Goal: Complete application form

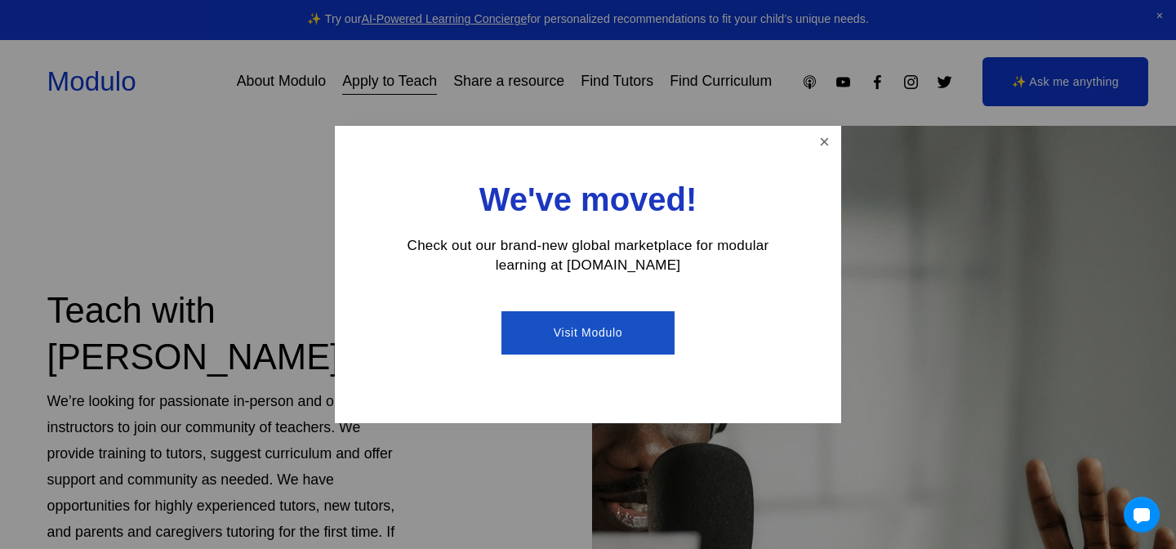
click at [607, 340] on link "Visit Modulo" at bounding box center [587, 332] width 172 height 43
click at [825, 143] on link "Close" at bounding box center [824, 142] width 29 height 29
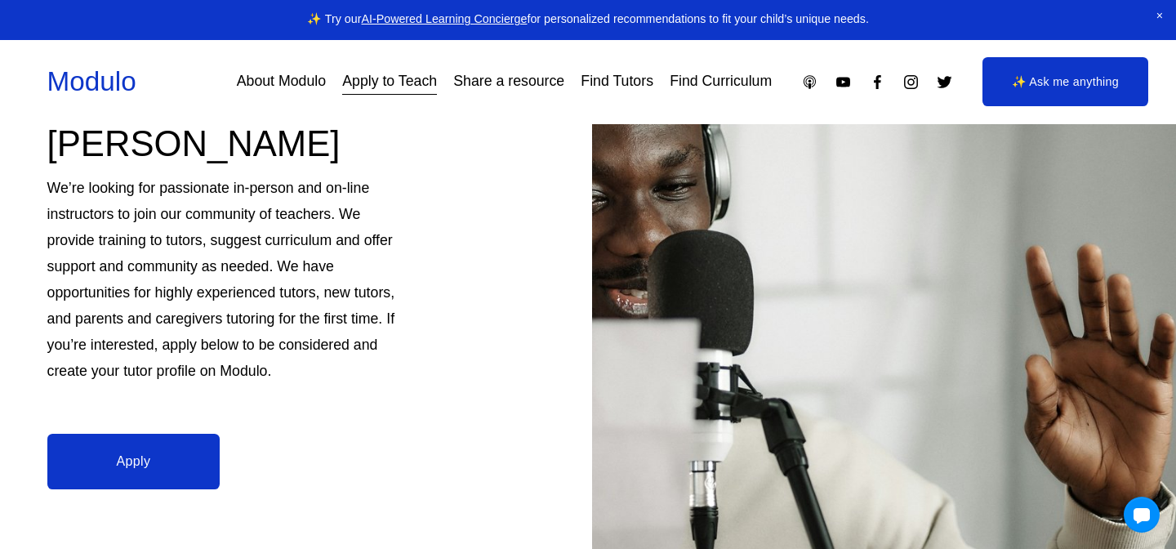
scroll to position [216, 0]
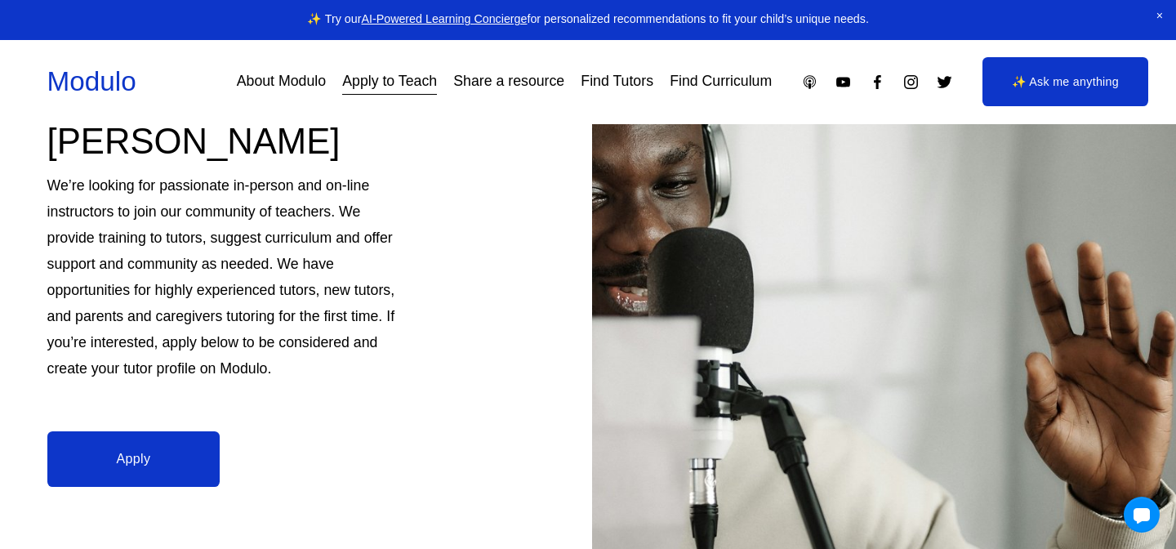
click at [130, 465] on link "Apply" at bounding box center [133, 459] width 173 height 56
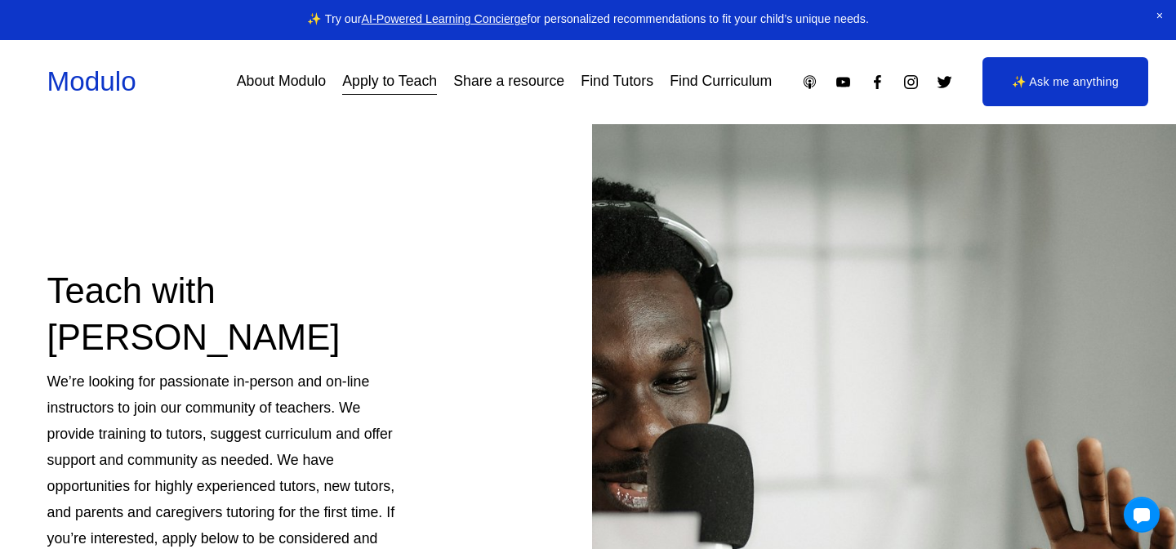
scroll to position [16, 0]
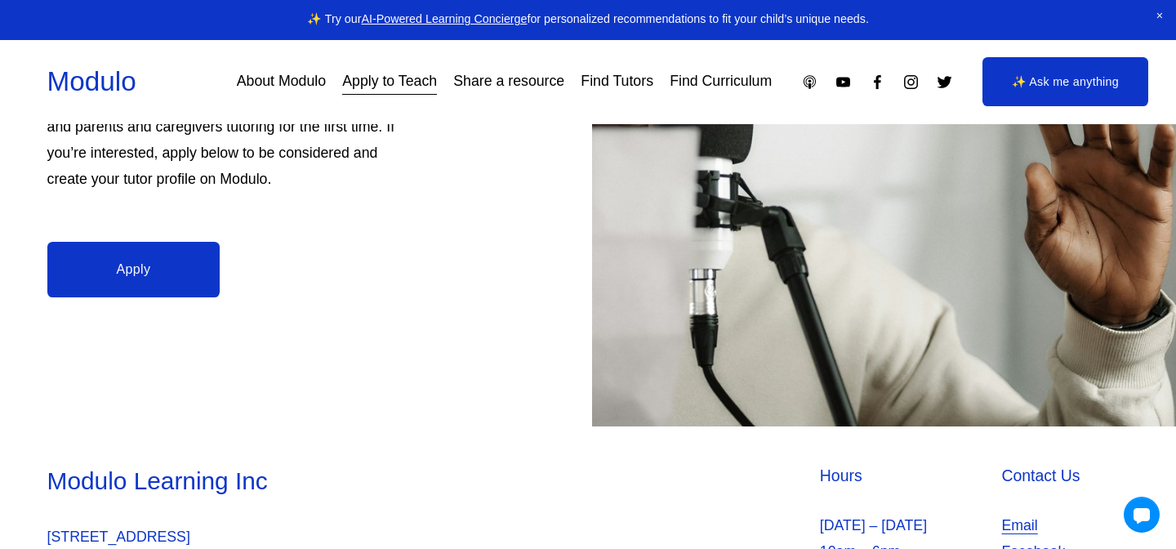
scroll to position [482, 0]
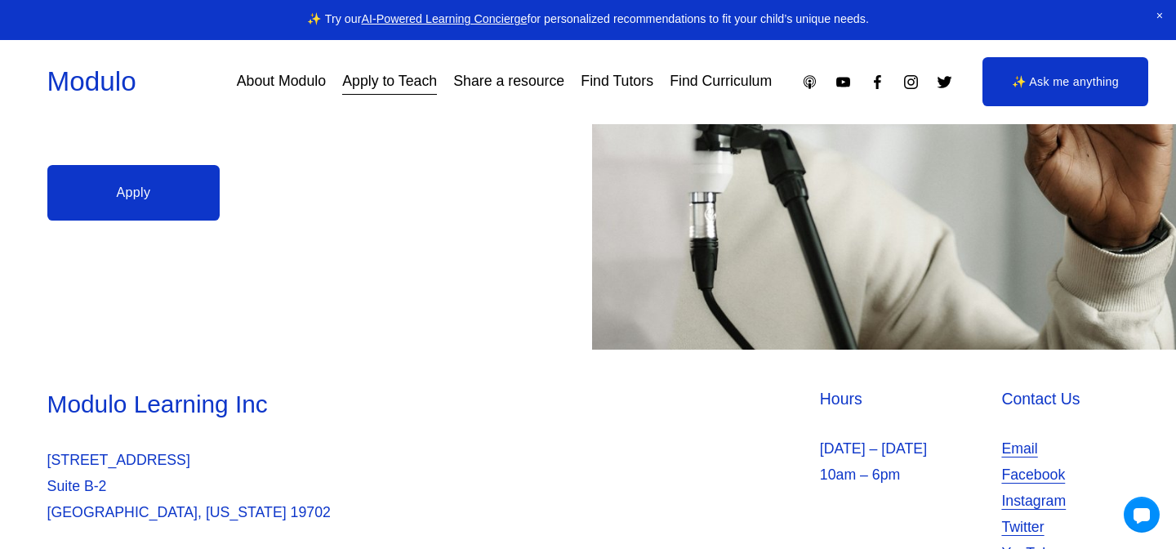
click at [145, 189] on link "Apply" at bounding box center [133, 193] width 173 height 56
